Goal: Task Accomplishment & Management: Manage account settings

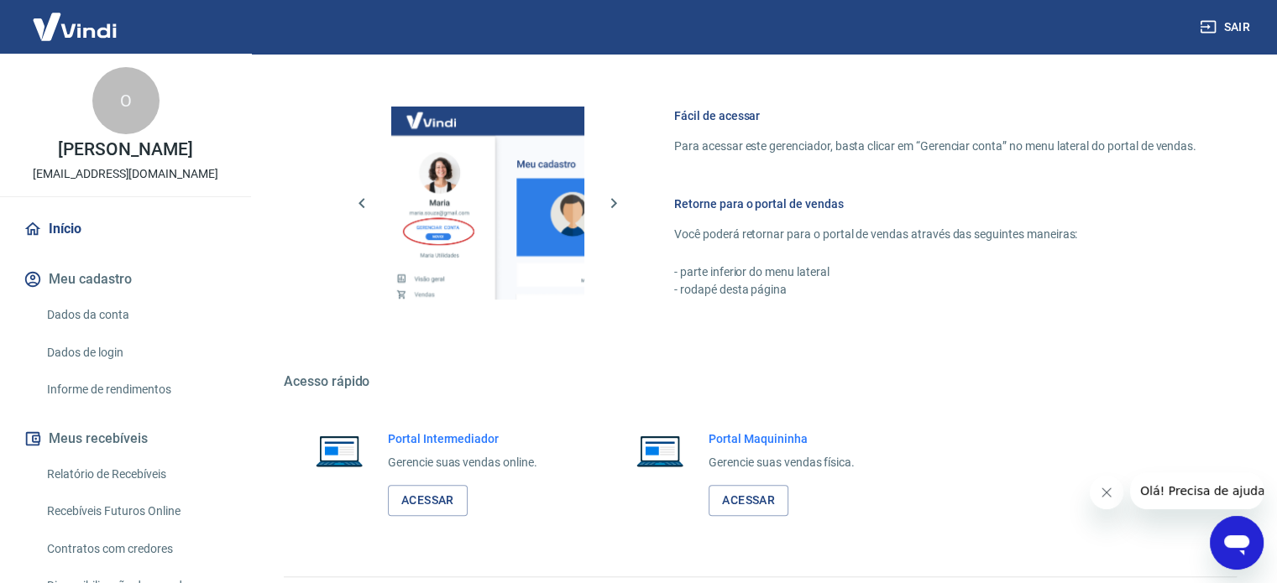
scroll to position [741, 0]
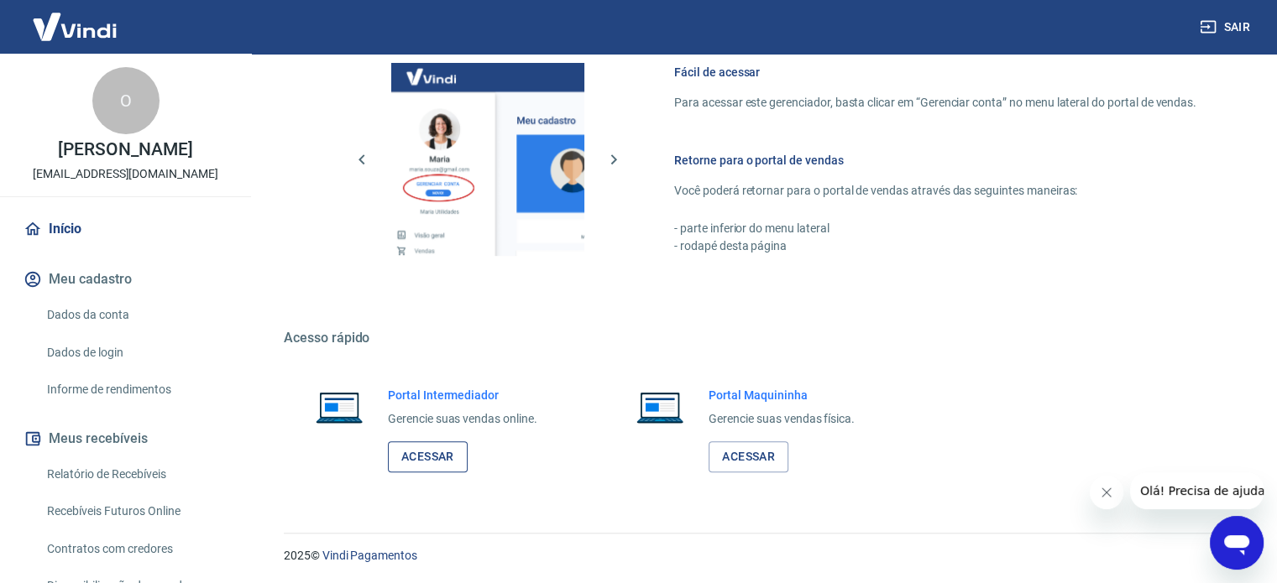
click at [447, 449] on link "Acessar" at bounding box center [428, 457] width 80 height 31
